Goal: Information Seeking & Learning: Find specific page/section

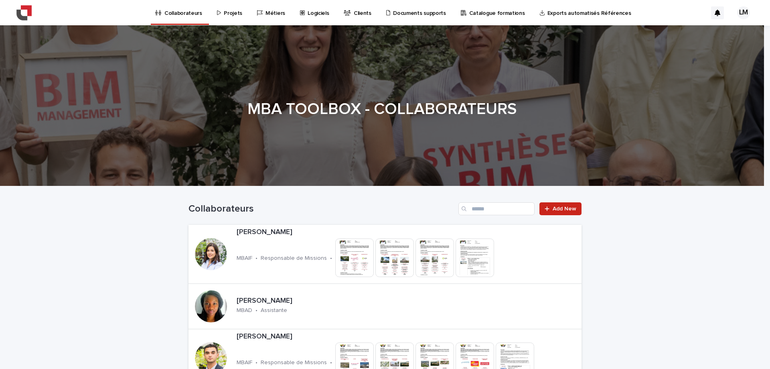
click at [233, 16] on p "Projets" at bounding box center [233, 8] width 18 height 17
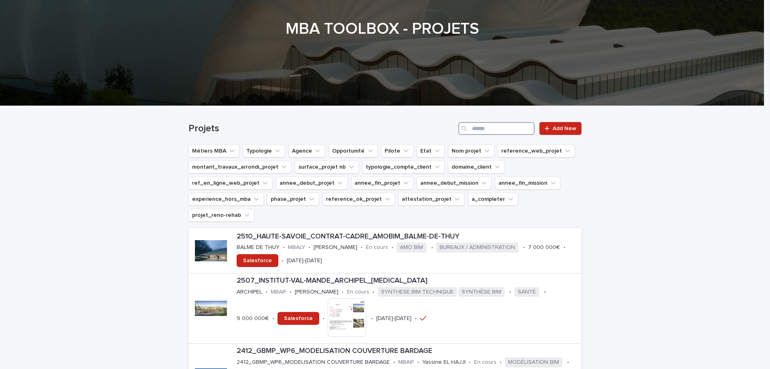
click at [488, 129] on input "Search" at bounding box center [496, 128] width 76 height 13
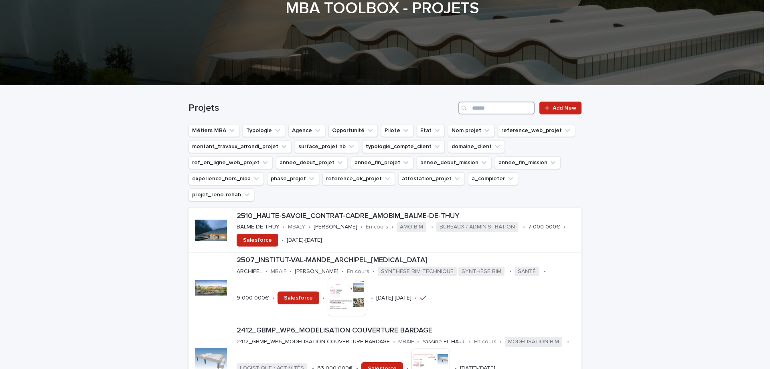
scroll to position [120, 0]
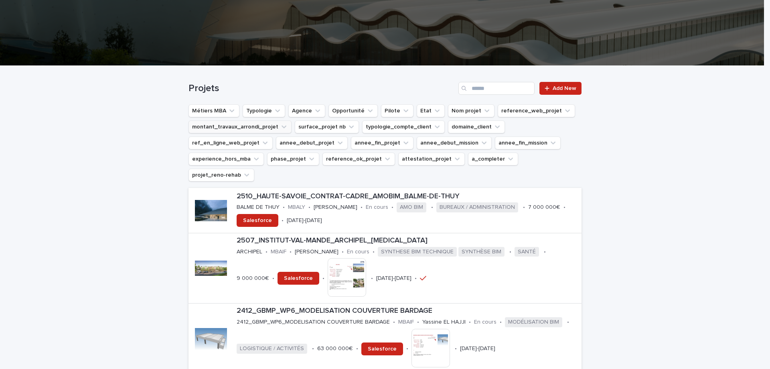
click at [268, 126] on button "montant_travaux_arrondi_projet" at bounding box center [240, 126] width 103 height 13
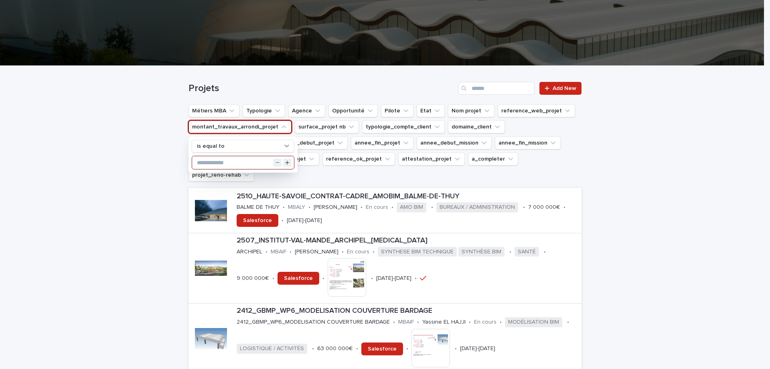
click at [229, 161] on input "text" at bounding box center [243, 162] width 102 height 13
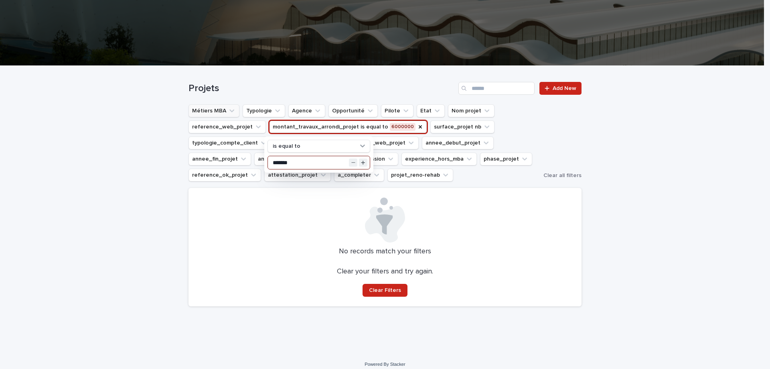
type input "*******"
click at [228, 111] on icon "Métiers MBA" at bounding box center [232, 111] width 8 height 8
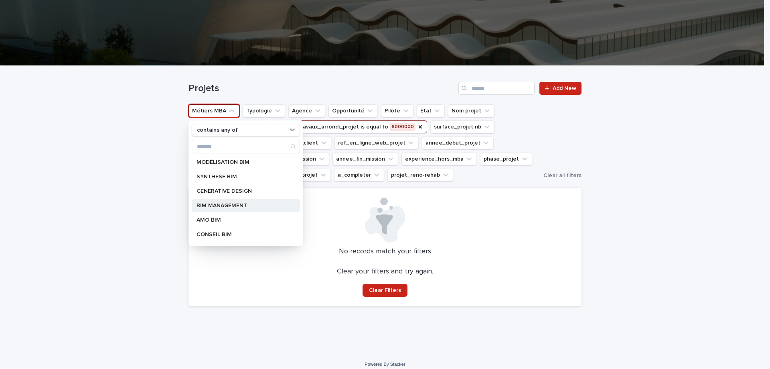
click at [233, 205] on p "BIM MANAGEMENT" at bounding box center [242, 206] width 91 height 6
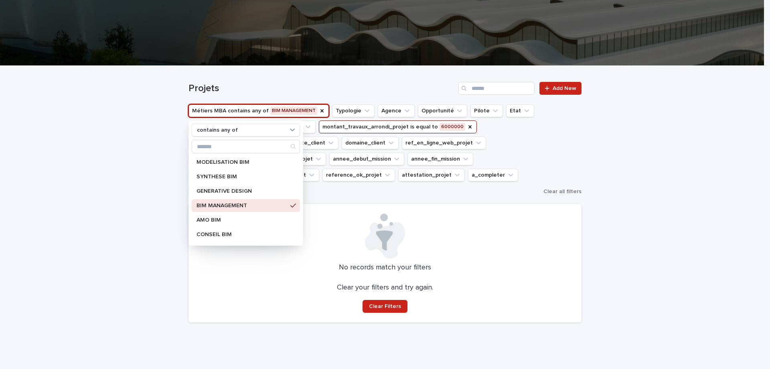
click at [611, 153] on div "Loading... Saving… Loading... Saving… Projets Add New Métiers MBA contains any …" at bounding box center [385, 217] width 770 height 303
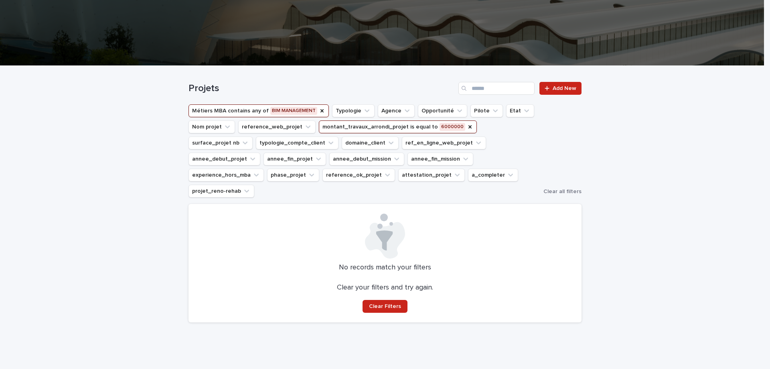
click at [428, 128] on button "montant_travaux_arrondi_projet is equal to 6000000" at bounding box center [398, 126] width 158 height 13
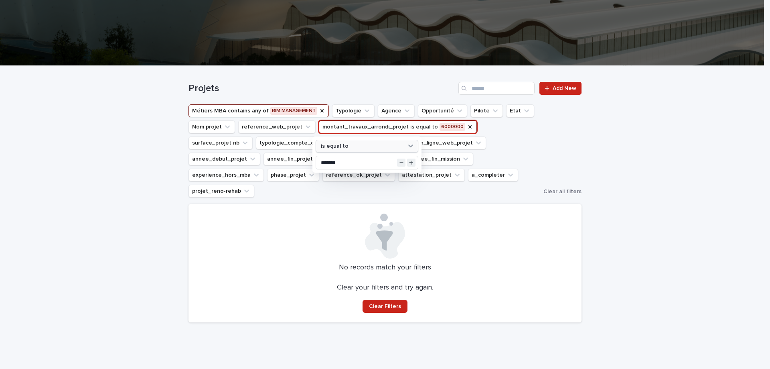
click at [397, 147] on div "is equal to" at bounding box center [362, 146] width 89 height 8
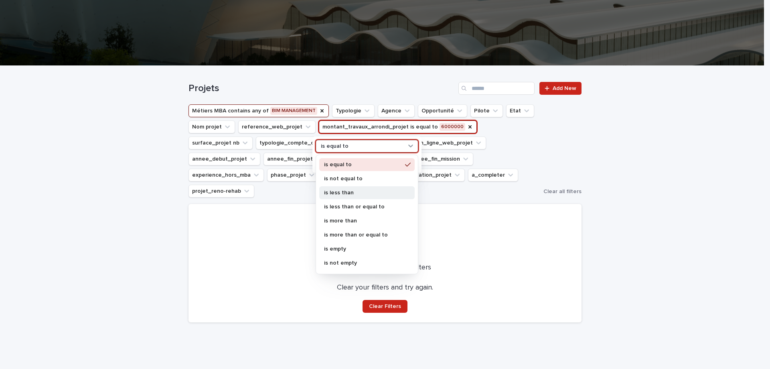
click at [360, 192] on p "is less than" at bounding box center [363, 193] width 78 height 6
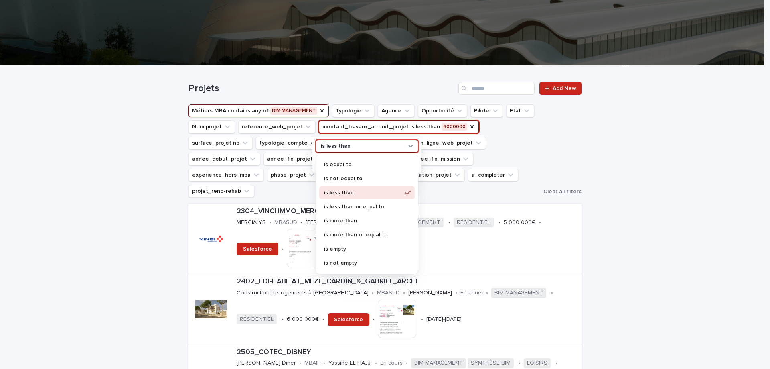
click at [402, 145] on div "is less than" at bounding box center [362, 146] width 89 height 8
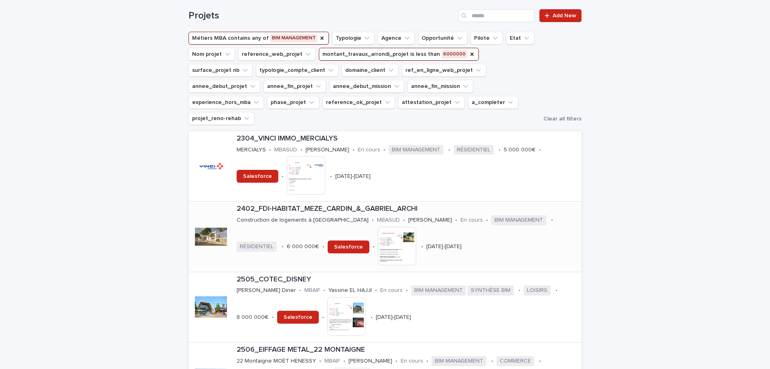
scroll to position [201, 0]
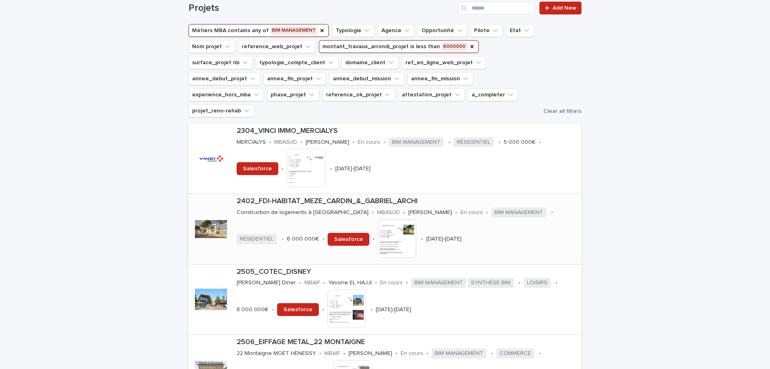
click at [432, 215] on div "2402_FDI-HABITAT_MEZE_CARDIN_&_GABRIEL_ARCHI Construction de logements à [GEOGR…" at bounding box center [407, 229] width 348 height 70
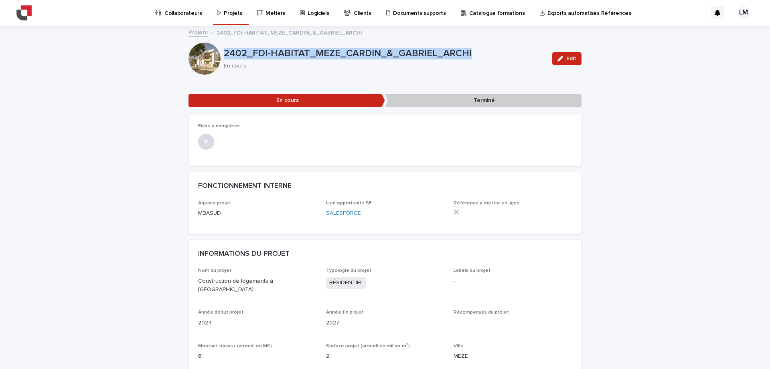
drag, startPoint x: 467, startPoint y: 53, endPoint x: 227, endPoint y: 41, distance: 240.6
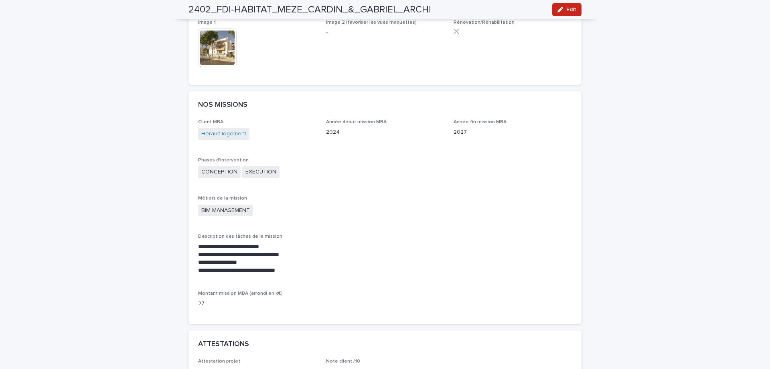
scroll to position [602, 0]
